Goal: Task Accomplishment & Management: Use online tool/utility

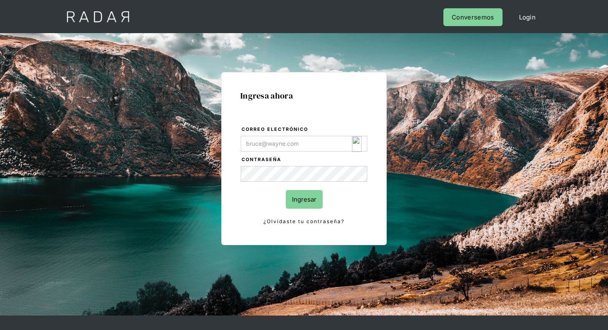
click at [369, 146] on div "Ingresa ahora Correo electrónico Contraseña Ingresar ¿Olvidaste tu contraseña? …" at bounding box center [303, 158] width 165 height 173
click at [337, 143] on input "Correo electrónico" at bounding box center [304, 144] width 127 height 16
click at [351, 143] on input "Correo electrónico" at bounding box center [304, 144] width 127 height 16
click at [355, 144] on img "Login Form" at bounding box center [357, 144] width 10 height 16
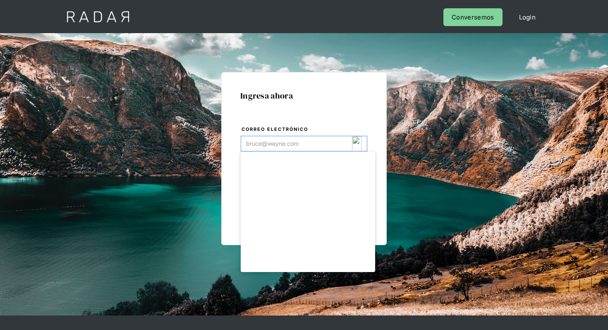
type input "[EMAIL_ADDRESS][DOMAIN_NAME]"
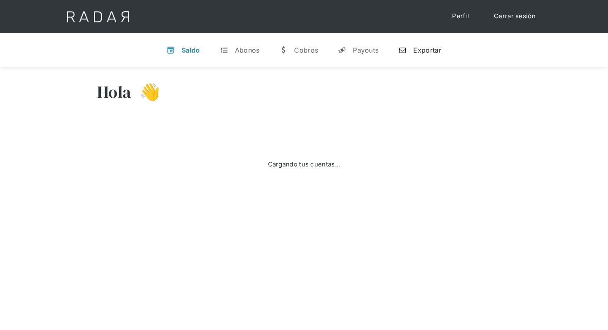
click at [419, 48] on div "Exportar" at bounding box center [427, 50] width 28 height 8
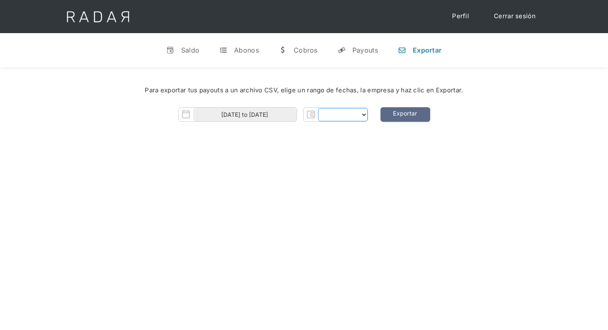
click at [361, 115] on select "Form" at bounding box center [343, 114] width 50 height 13
click at [363, 115] on select "Form" at bounding box center [343, 114] width 50 height 13
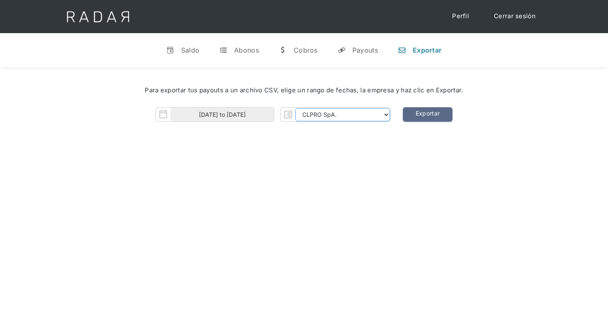
click at [378, 114] on select "CLPRO SpA. Coster SpA. Urigol SpA. Bysolutions SpA. Clmax SpA. Andes Payments S…" at bounding box center [342, 114] width 95 height 13
select select "urigol-rt"
click at [296, 108] on select "CLPRO SpA. Coster SpA. Urigol SpA. Bysolutions SpA. Clmax SpA. Andes Payments S…" at bounding box center [342, 114] width 95 height 13
click at [427, 113] on link "Exportar" at bounding box center [428, 114] width 50 height 14
click at [417, 114] on link "Exportar" at bounding box center [428, 114] width 50 height 14
